Goal: Transaction & Acquisition: Purchase product/service

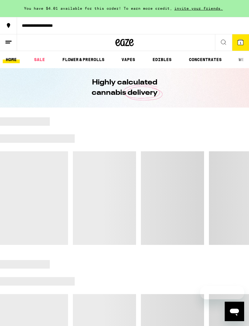
click at [222, 46] on button at bounding box center [223, 42] width 17 height 17
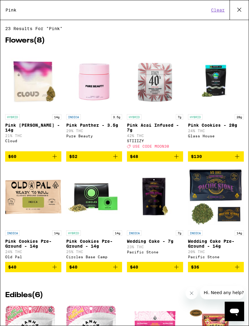
type input "Pink"
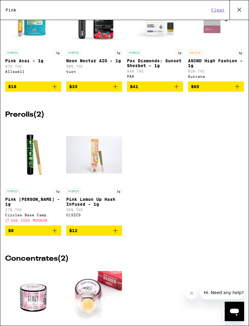
scroll to position [528, 0]
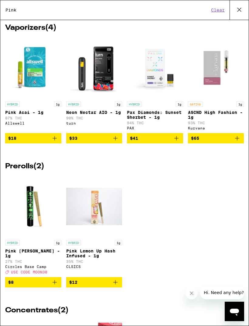
click at [213, 81] on link "SATIVA 1g ASCND High Fashion - 1g 93% THC Kurvana" at bounding box center [216, 85] width 56 height 95
